Goal: Task Accomplishment & Management: Use online tool/utility

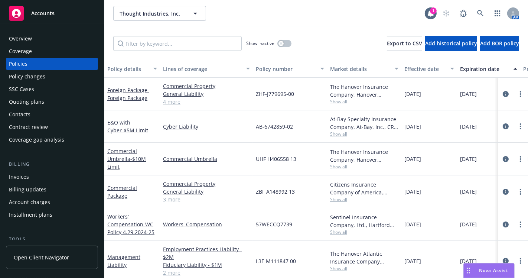
click at [418, 11] on div "Thought Industries, Inc. Thought Industries, Inc." at bounding box center [268, 13] width 311 height 15
click at [428, 13] on icon at bounding box center [431, 13] width 6 height 7
